Goal: Transaction & Acquisition: Purchase product/service

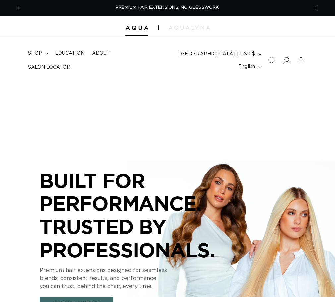
click at [271, 62] on icon "Search" at bounding box center [271, 60] width 7 height 7
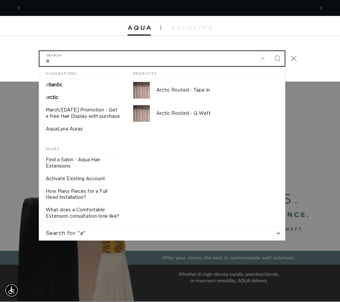
scroll to position [0, 587]
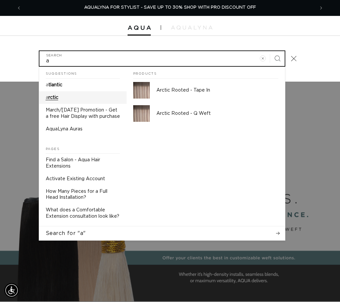
type input "a"
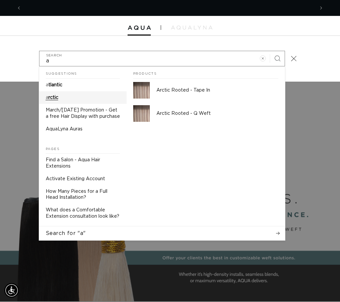
click at [79, 97] on link "a rctic" at bounding box center [83, 97] width 88 height 13
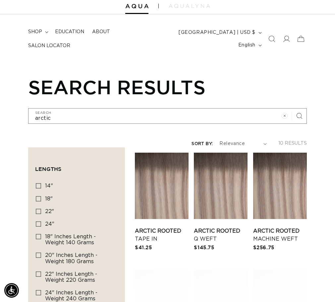
scroll to position [33, 0]
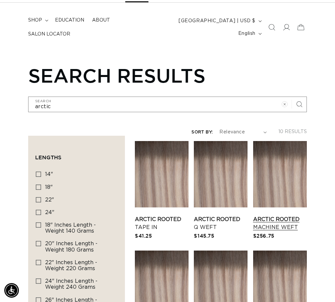
click at [297, 215] on link "Arctic Rooted Machine Weft" at bounding box center [281, 223] width 54 height 16
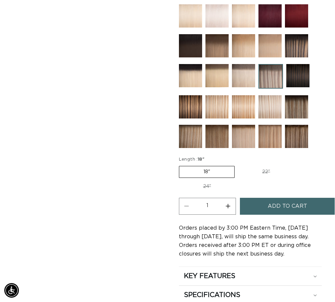
scroll to position [0, 577]
